Goal: Browse casually

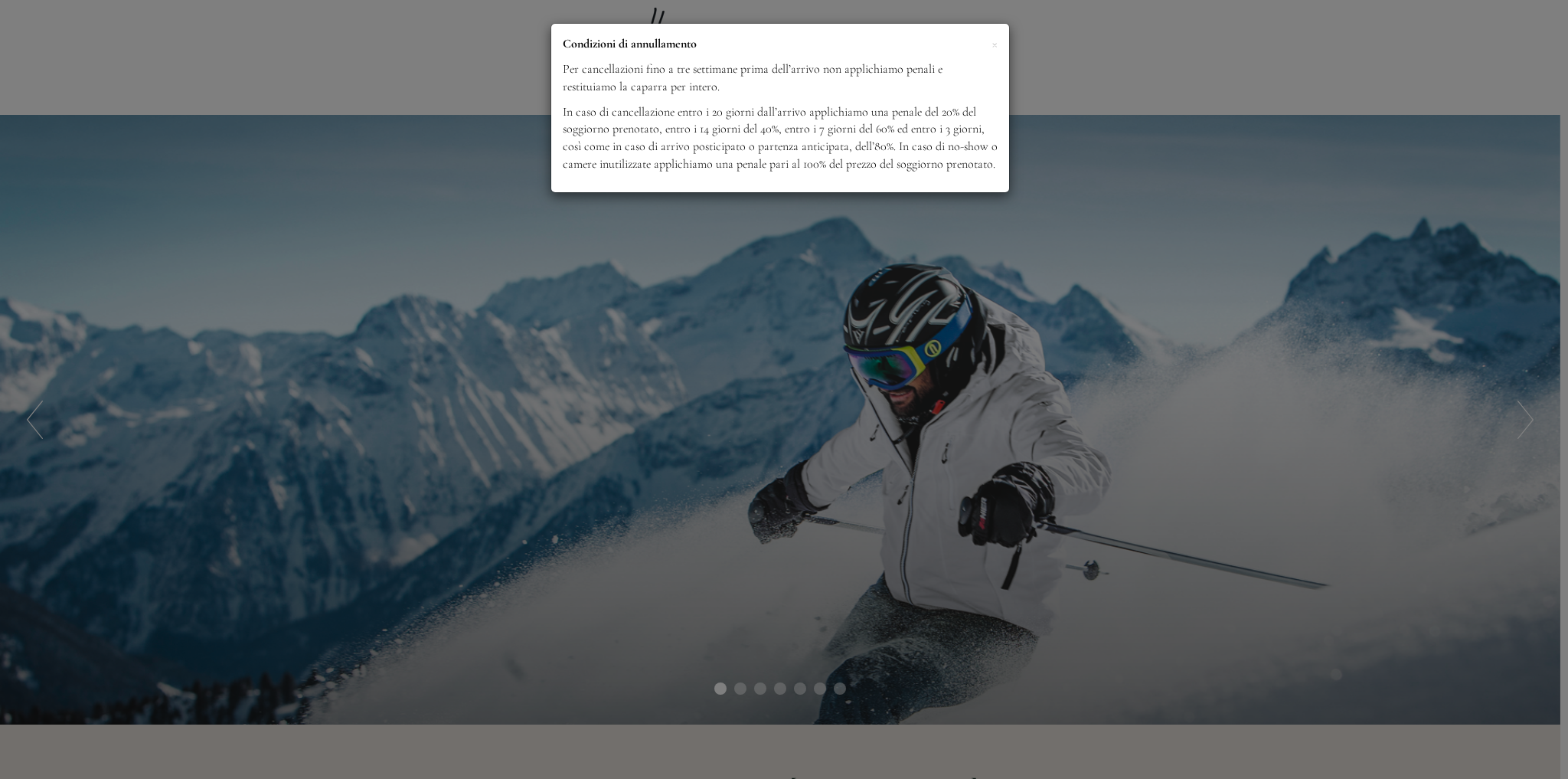
click at [999, 40] on div "× Condizioni di annullamento Per cancellazioni fino a tre settimane prima dell’…" at bounding box center [780, 108] width 458 height 169
click at [996, 42] on span "×" at bounding box center [994, 43] width 6 height 19
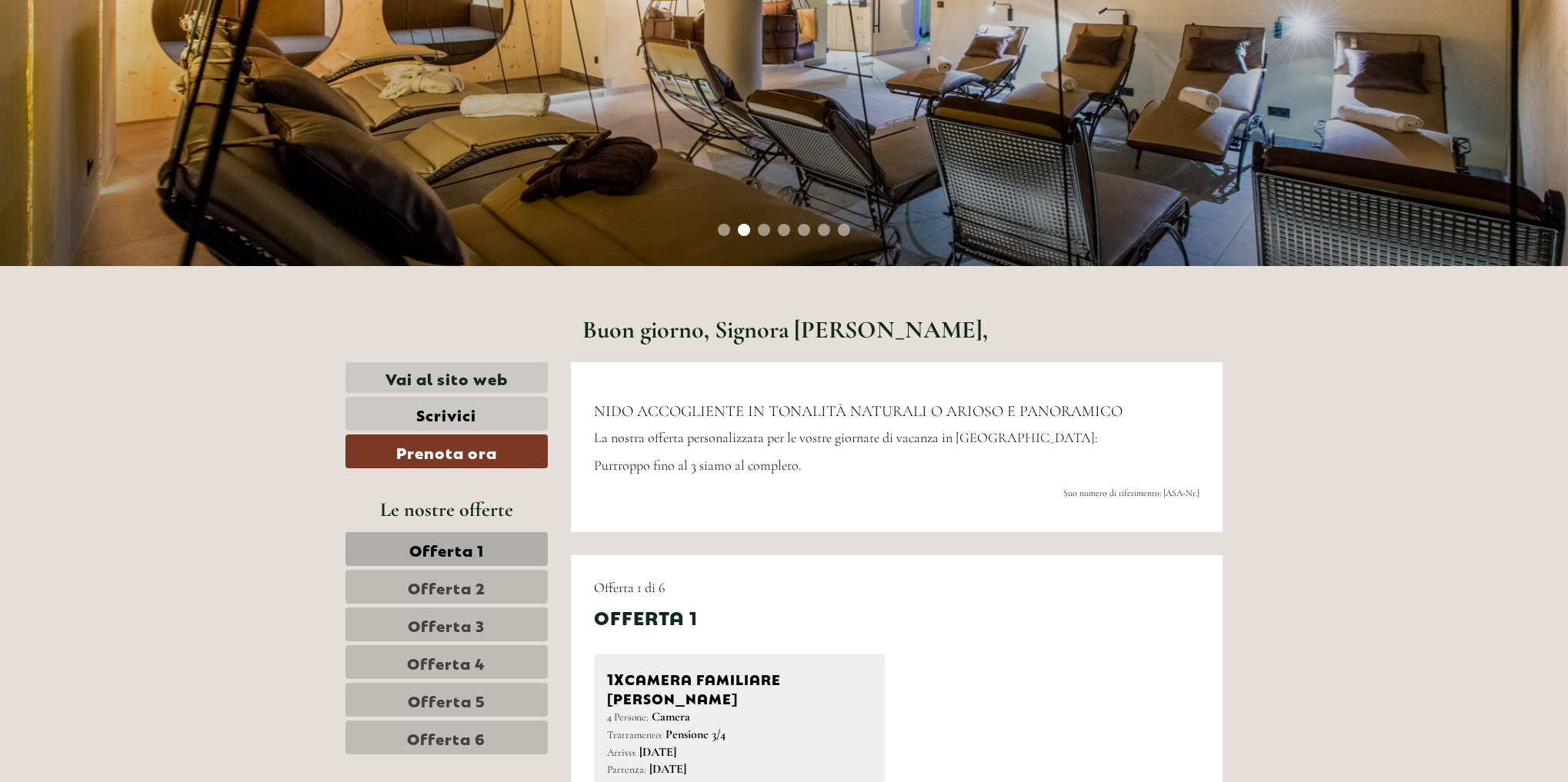
scroll to position [77, 0]
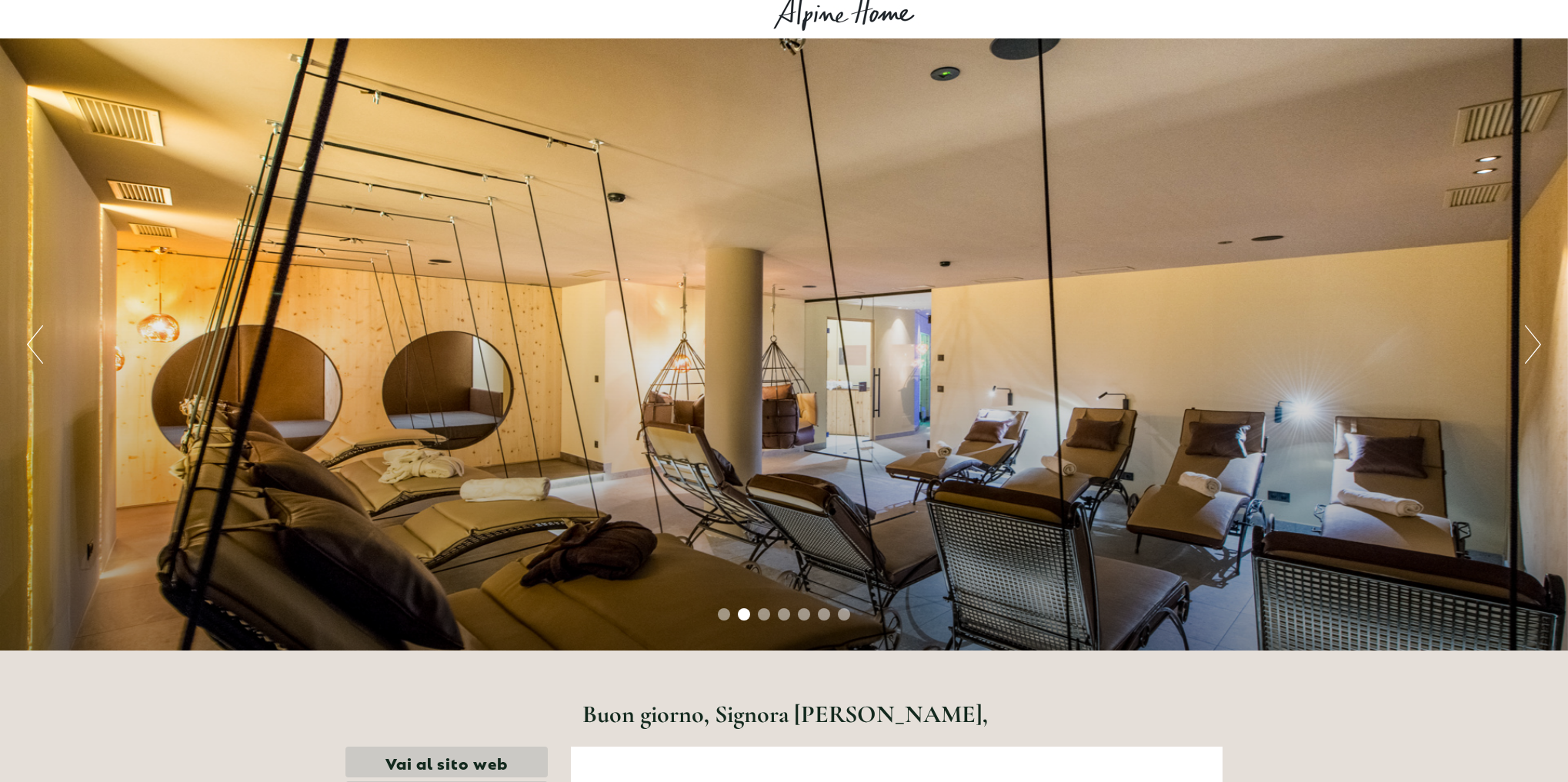
click at [1537, 334] on button "Next" at bounding box center [1532, 344] width 16 height 38
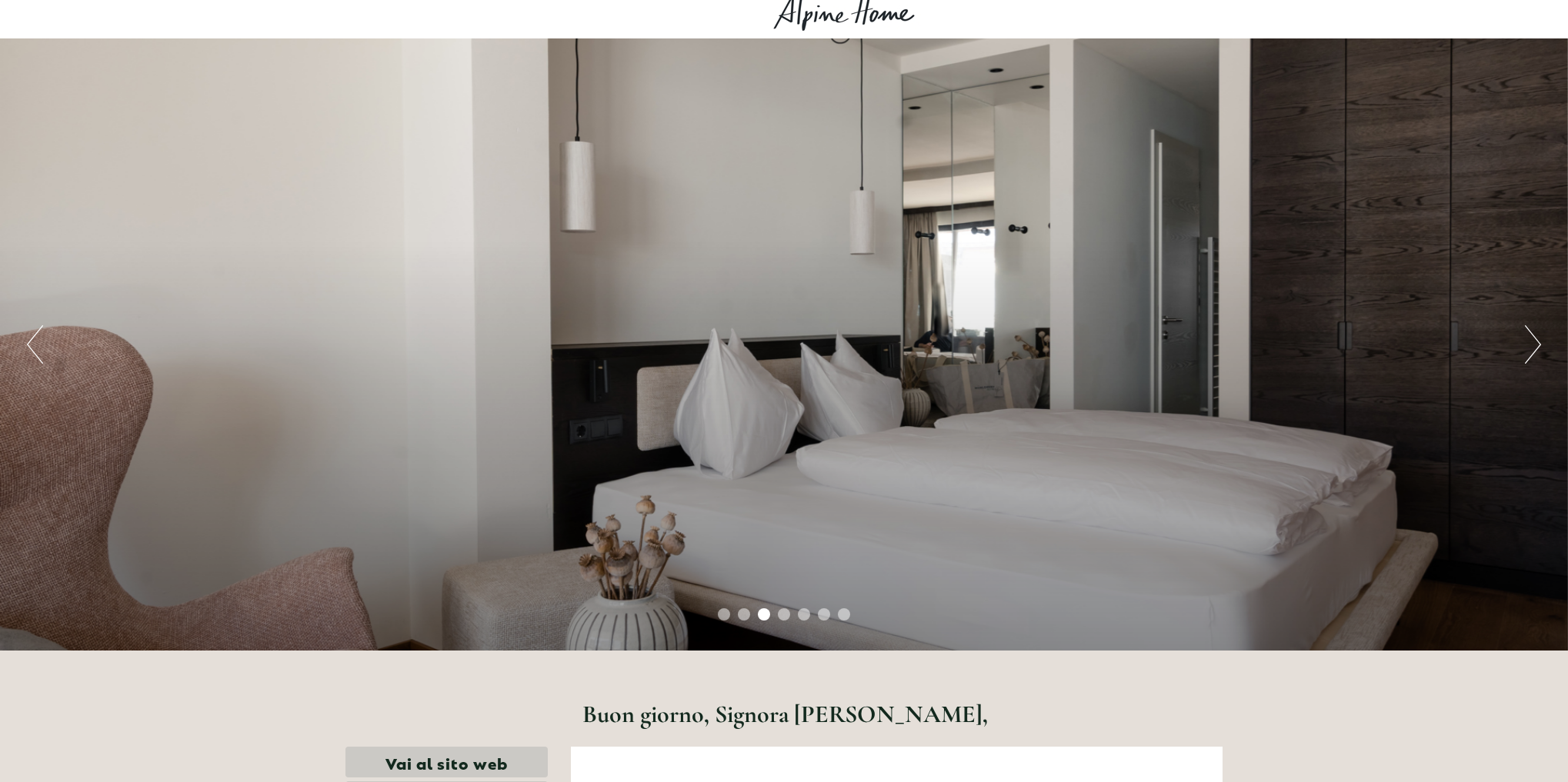
click at [1537, 334] on button "Next" at bounding box center [1532, 344] width 16 height 38
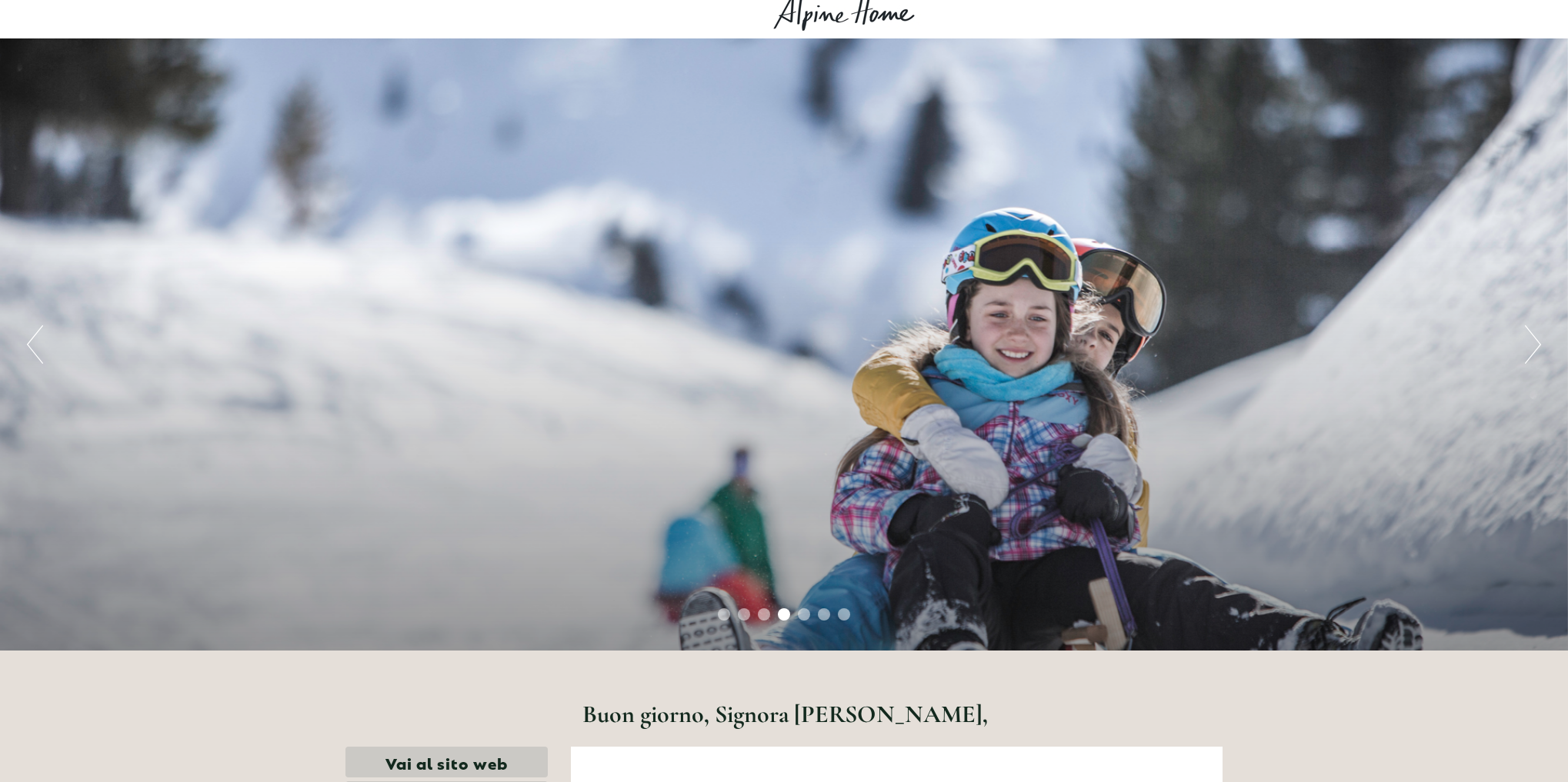
click at [1537, 334] on button "Next" at bounding box center [1532, 344] width 16 height 38
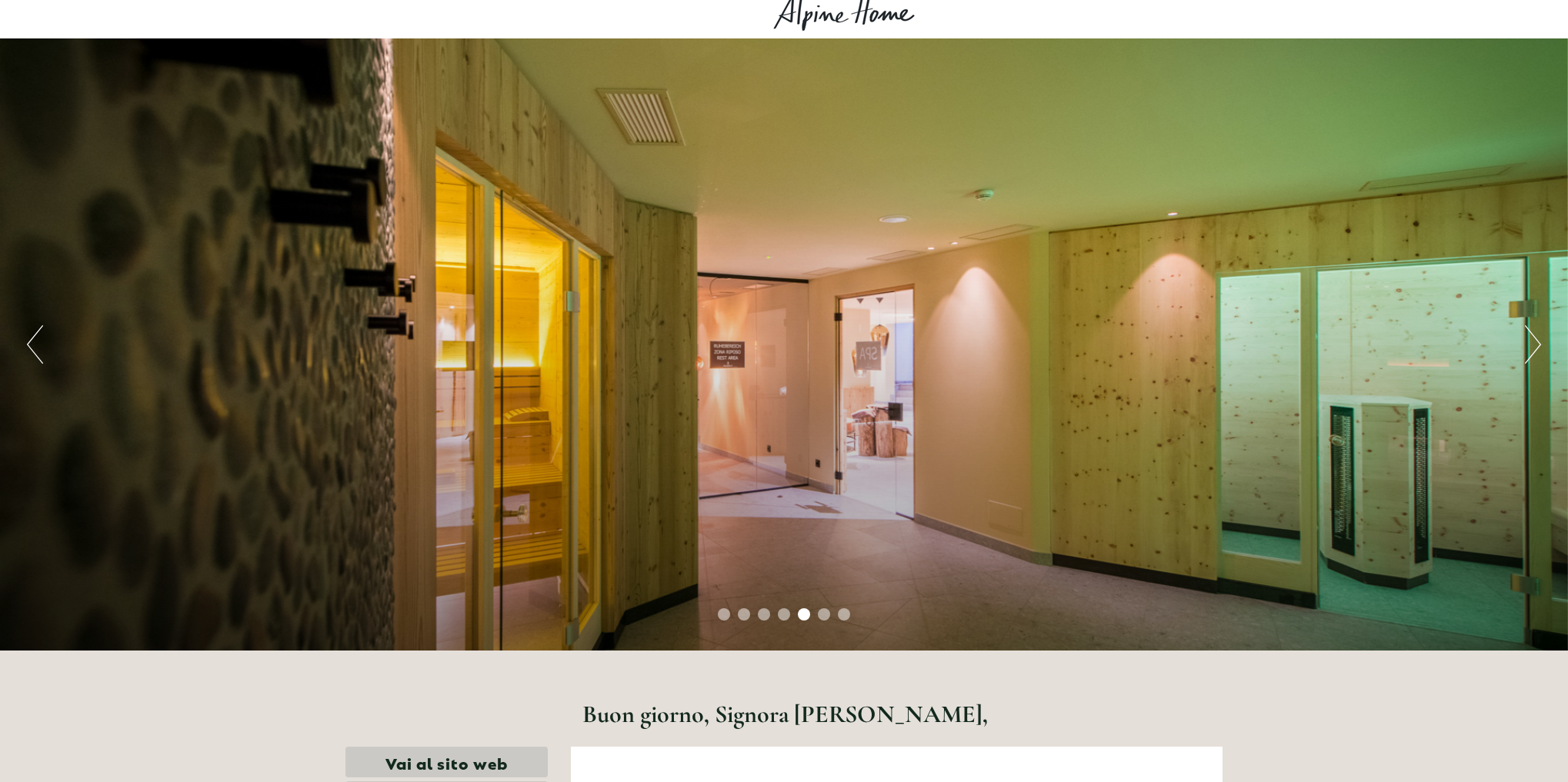
click at [1537, 334] on button "Next" at bounding box center [1532, 344] width 16 height 38
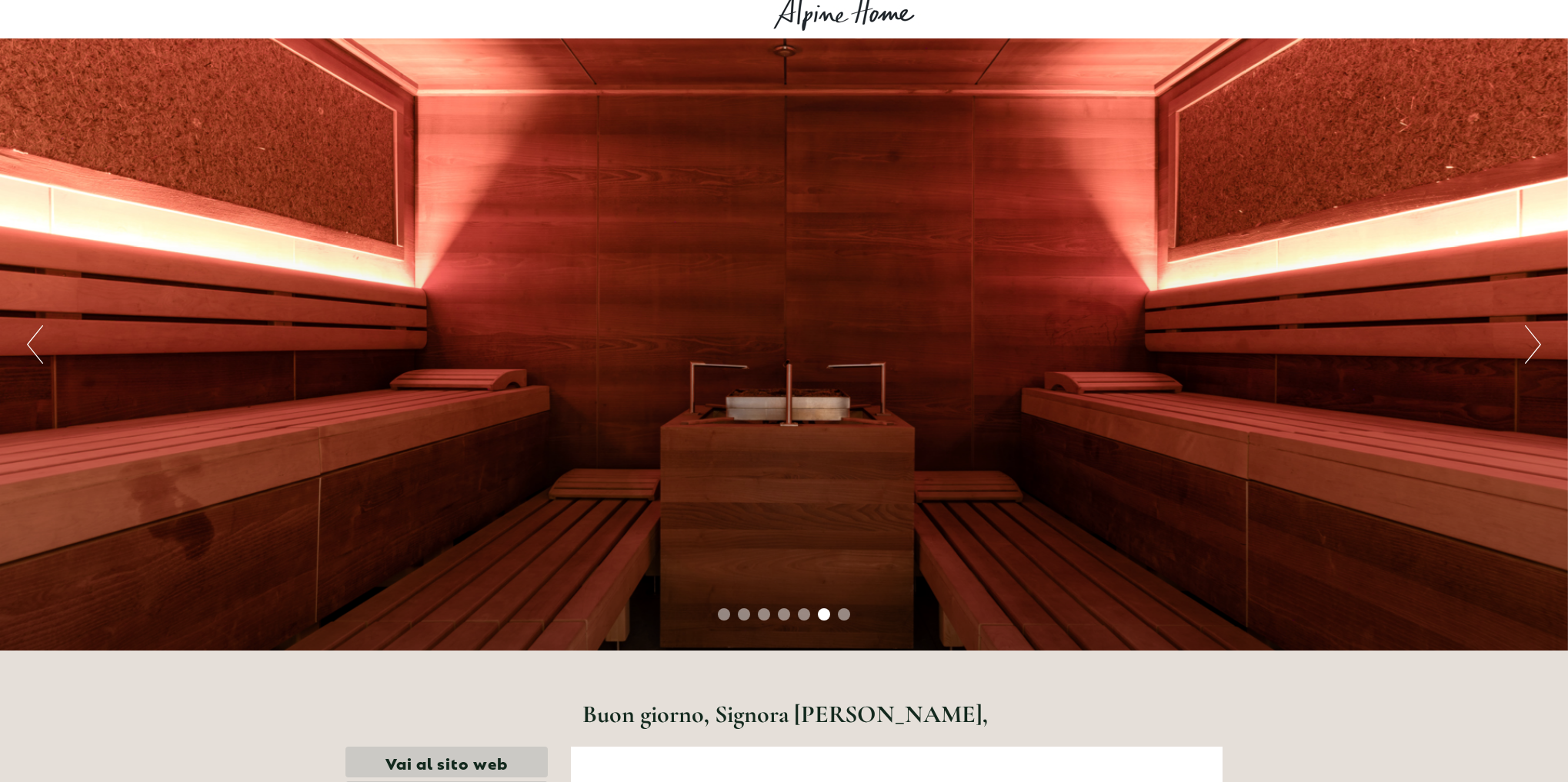
click at [1537, 334] on button "Next" at bounding box center [1532, 344] width 16 height 38
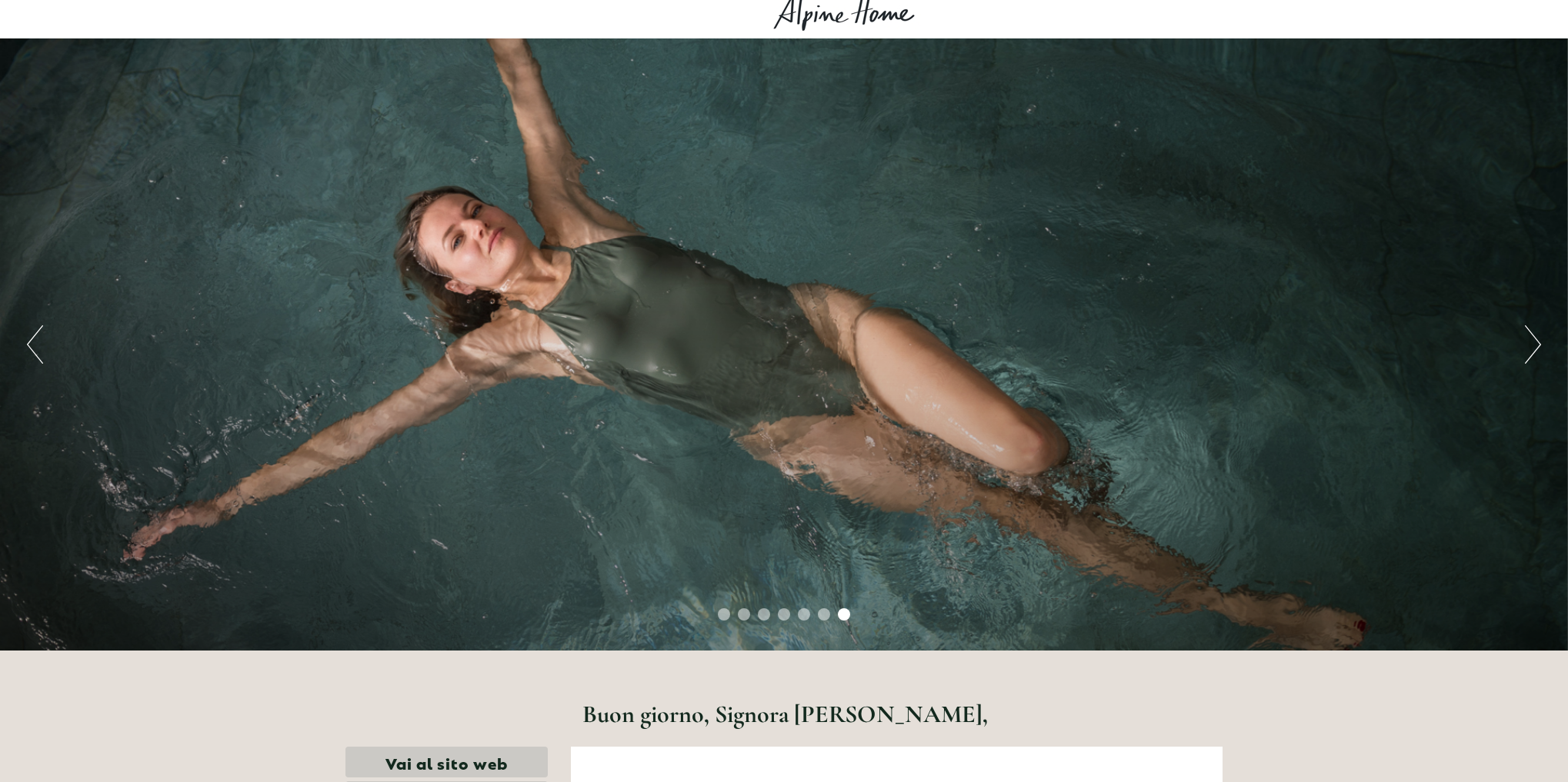
click at [1537, 334] on button "Next" at bounding box center [1532, 344] width 16 height 38
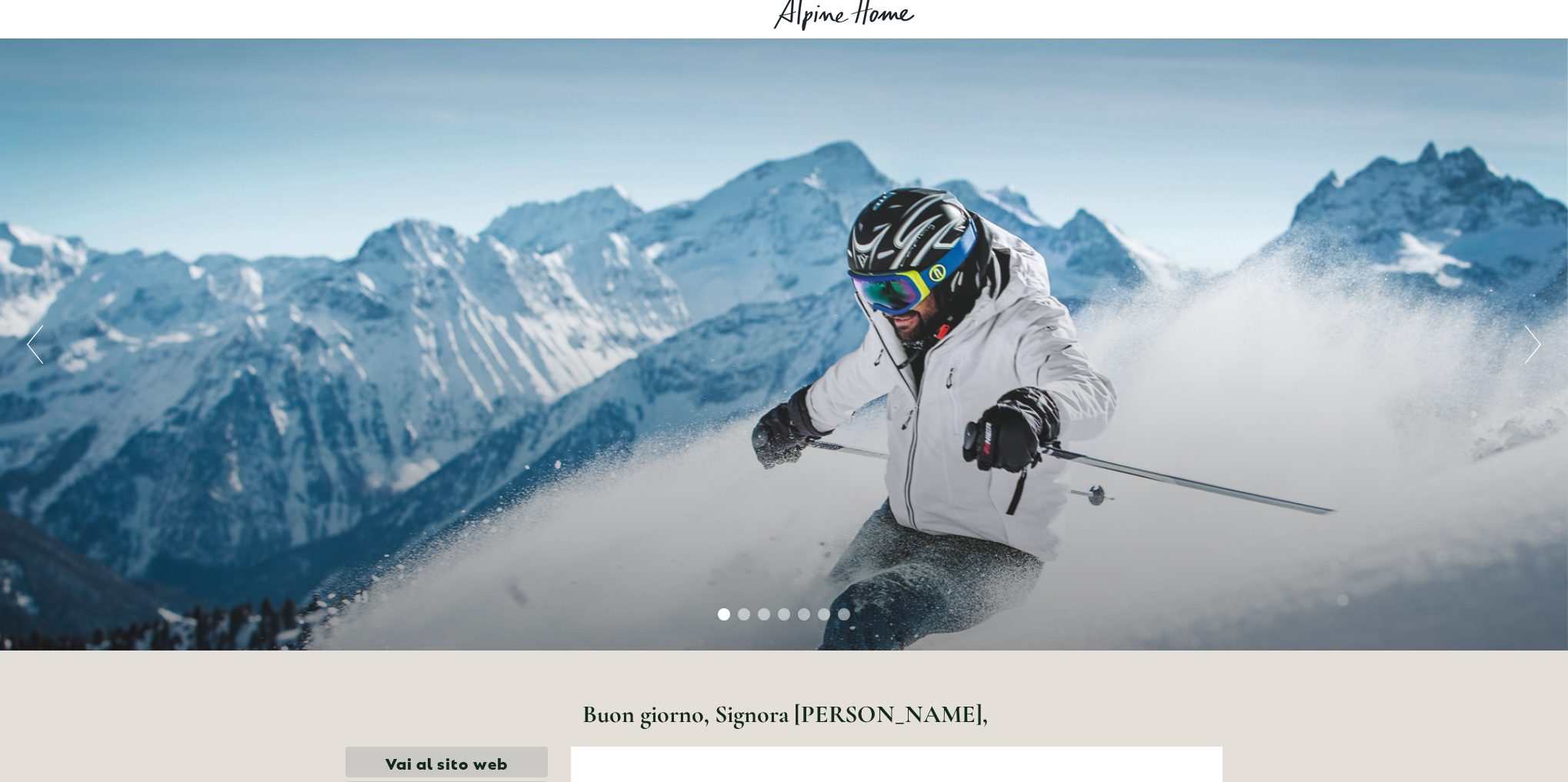
click at [1537, 334] on button "Next" at bounding box center [1532, 344] width 16 height 38
